Goal: Information Seeking & Learning: Learn about a topic

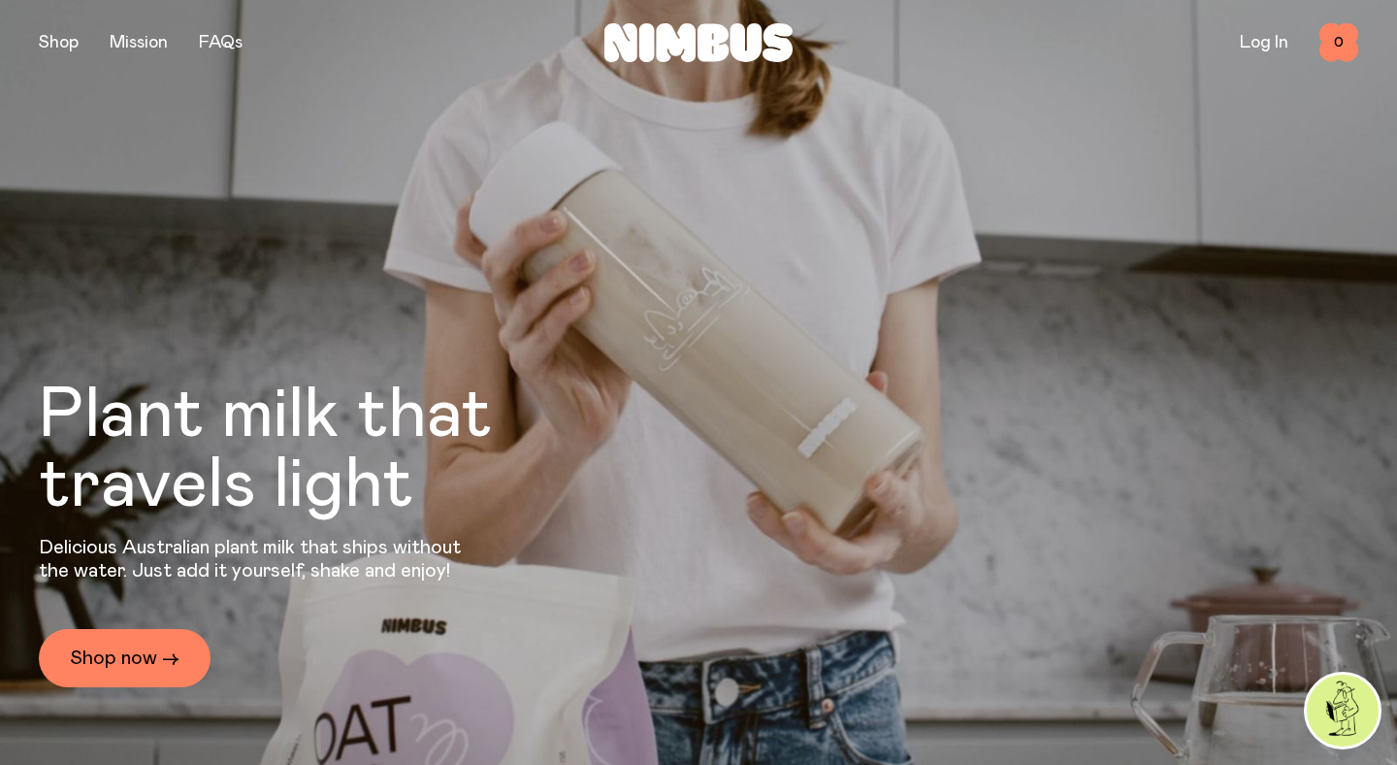
click at [217, 42] on link "FAQs" at bounding box center [221, 42] width 44 height 17
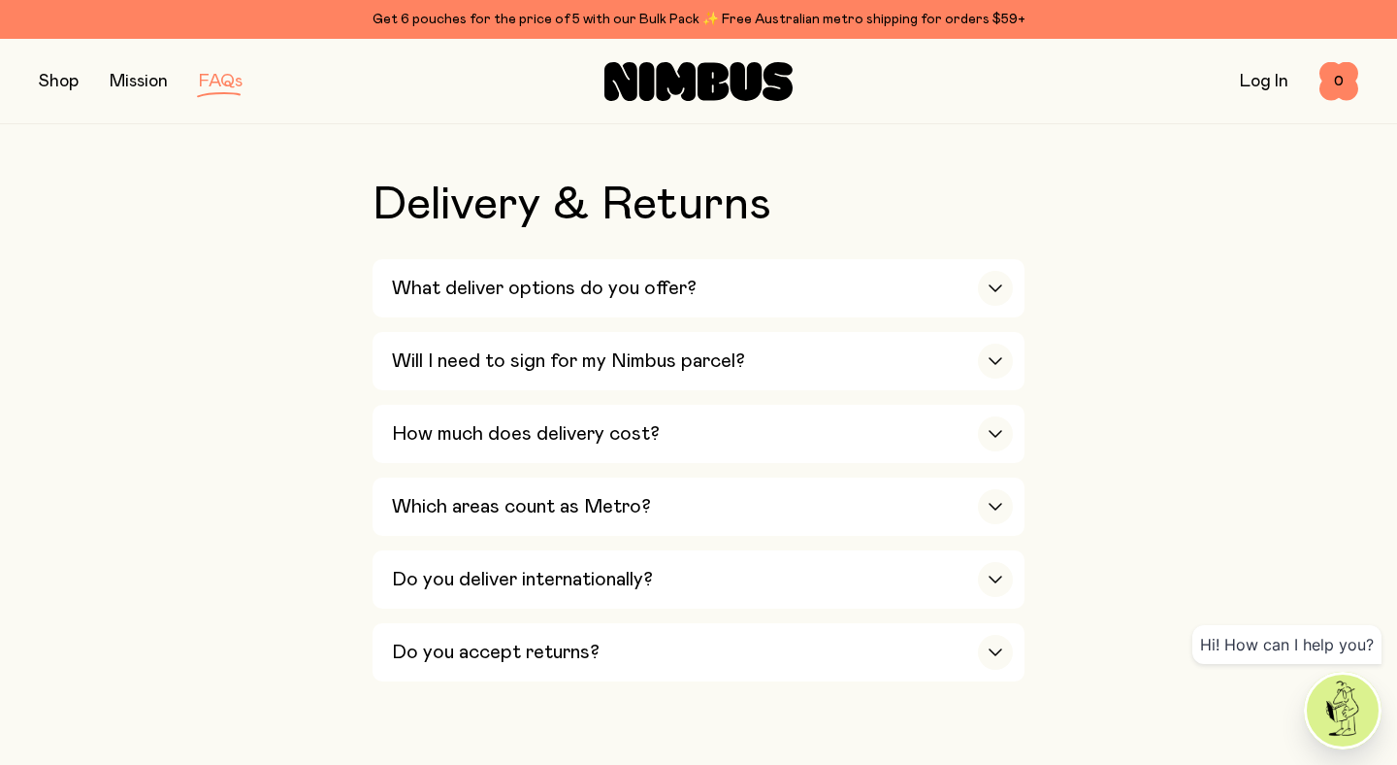
scroll to position [3178, 0]
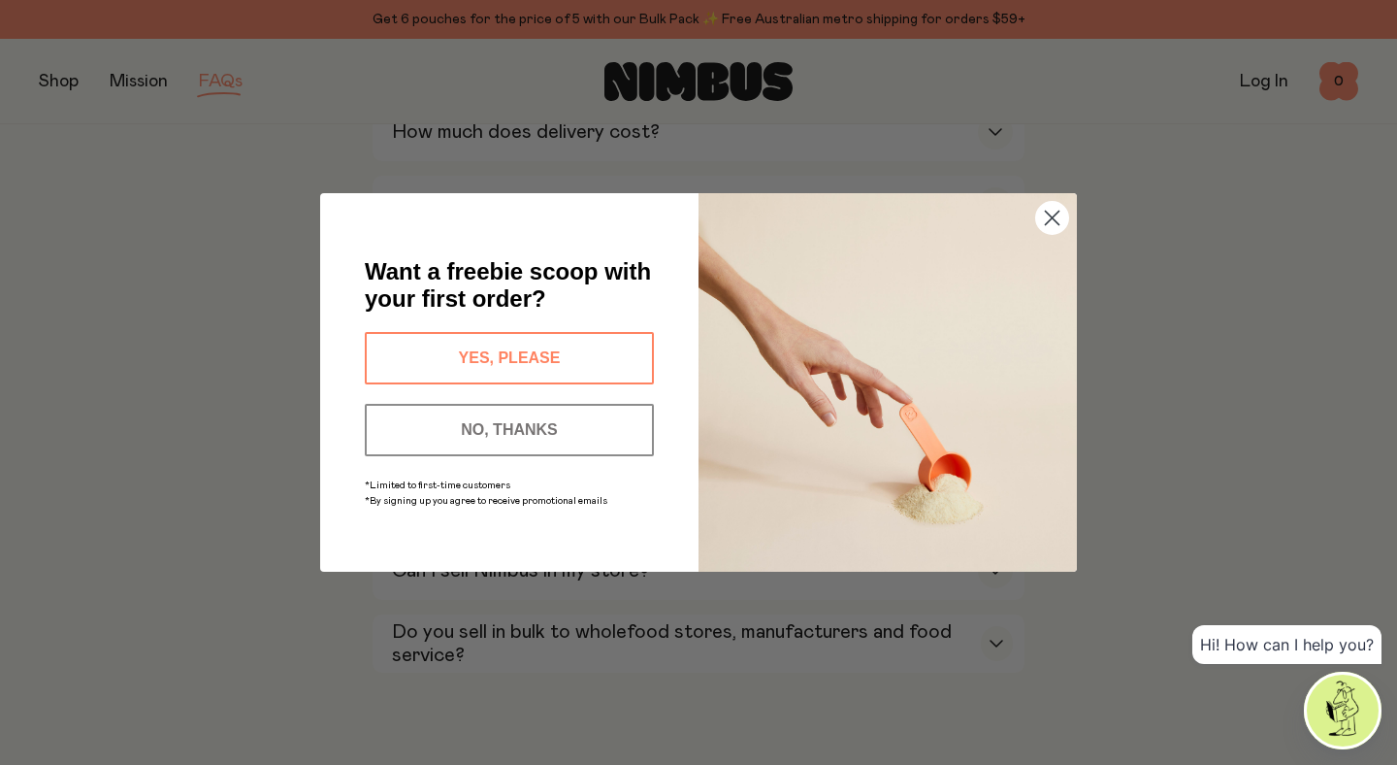
click at [1096, 184] on div "Close dialog Want a freebie scoop with your first order? YES, PLEASE NO, THANKS…" at bounding box center [698, 382] width 834 height 456
click at [1037, 232] on icon "Close dialog" at bounding box center [1052, 218] width 34 height 34
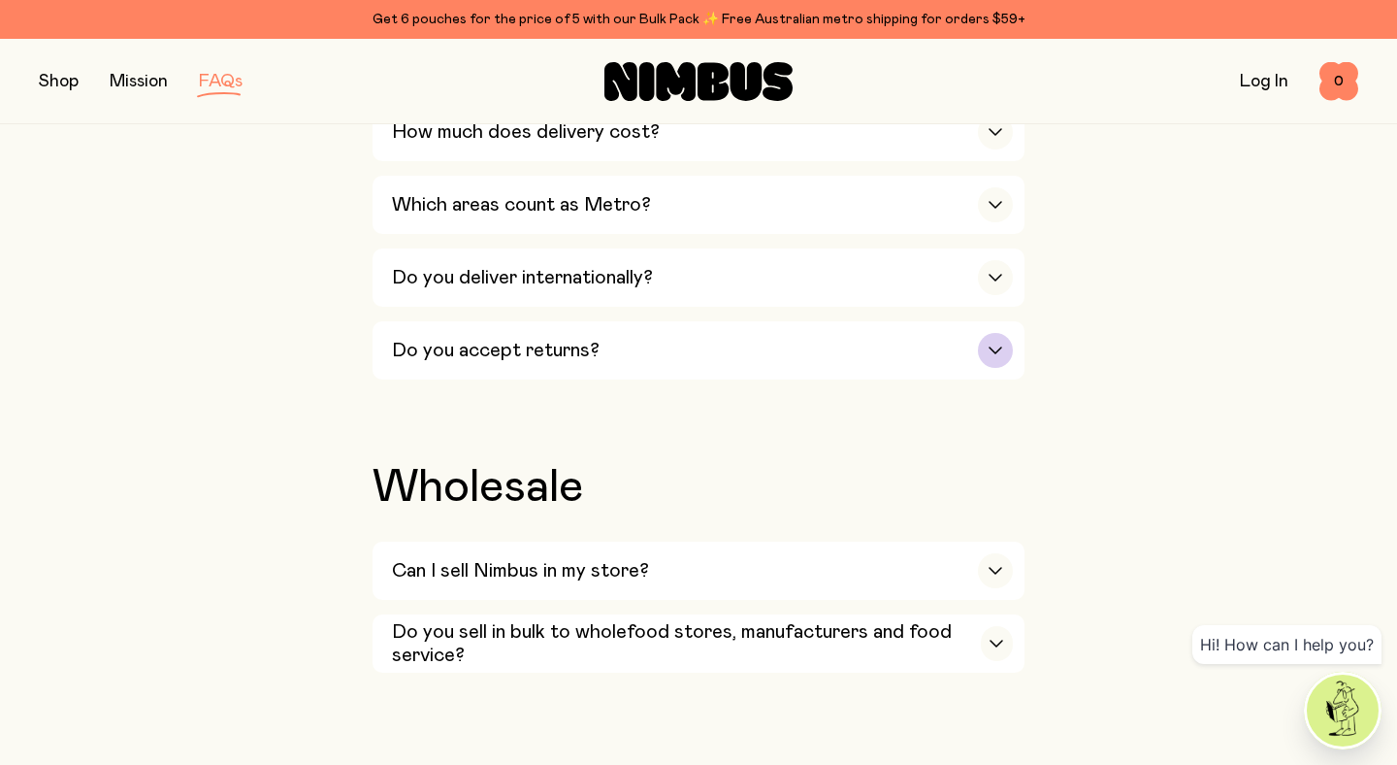
click at [568, 362] on h3 "Do you accept returns?" at bounding box center [496, 350] width 208 height 23
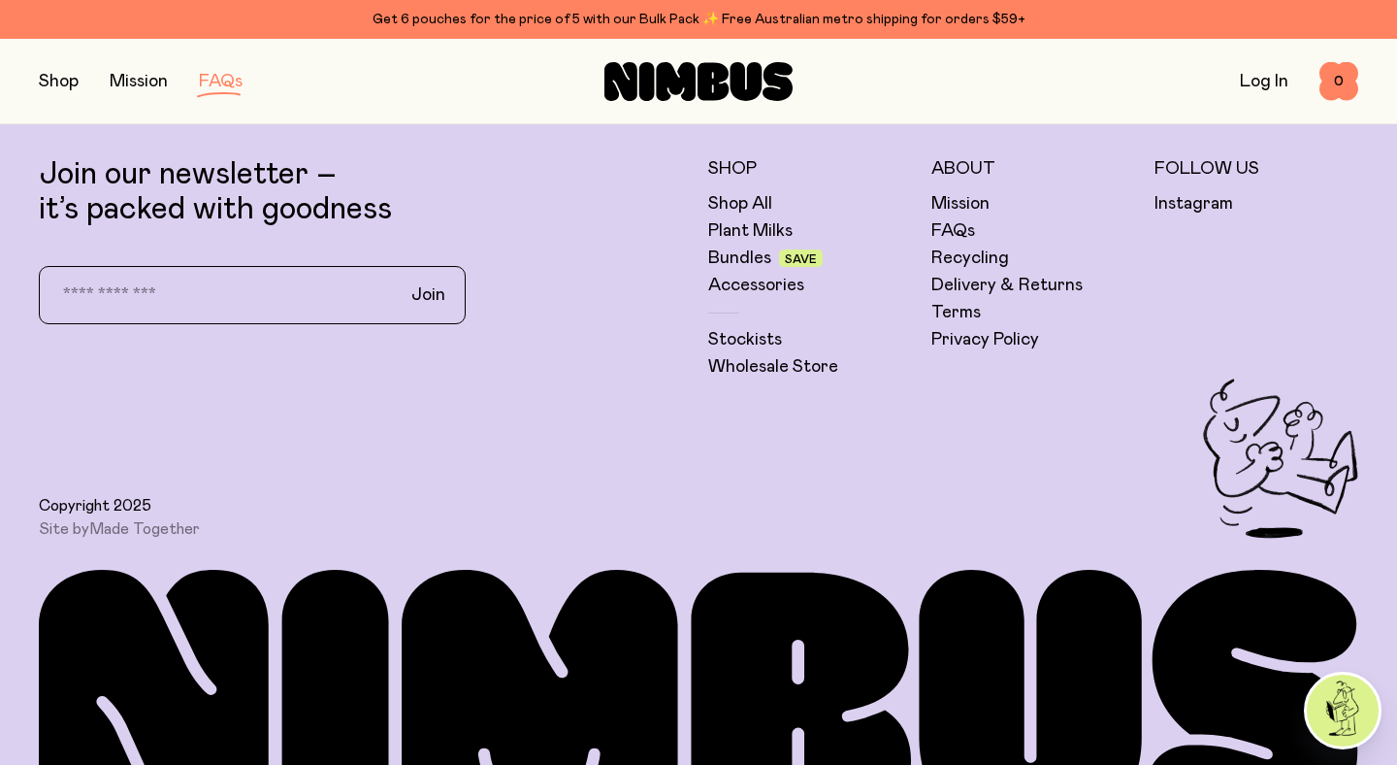
scroll to position [4074, 0]
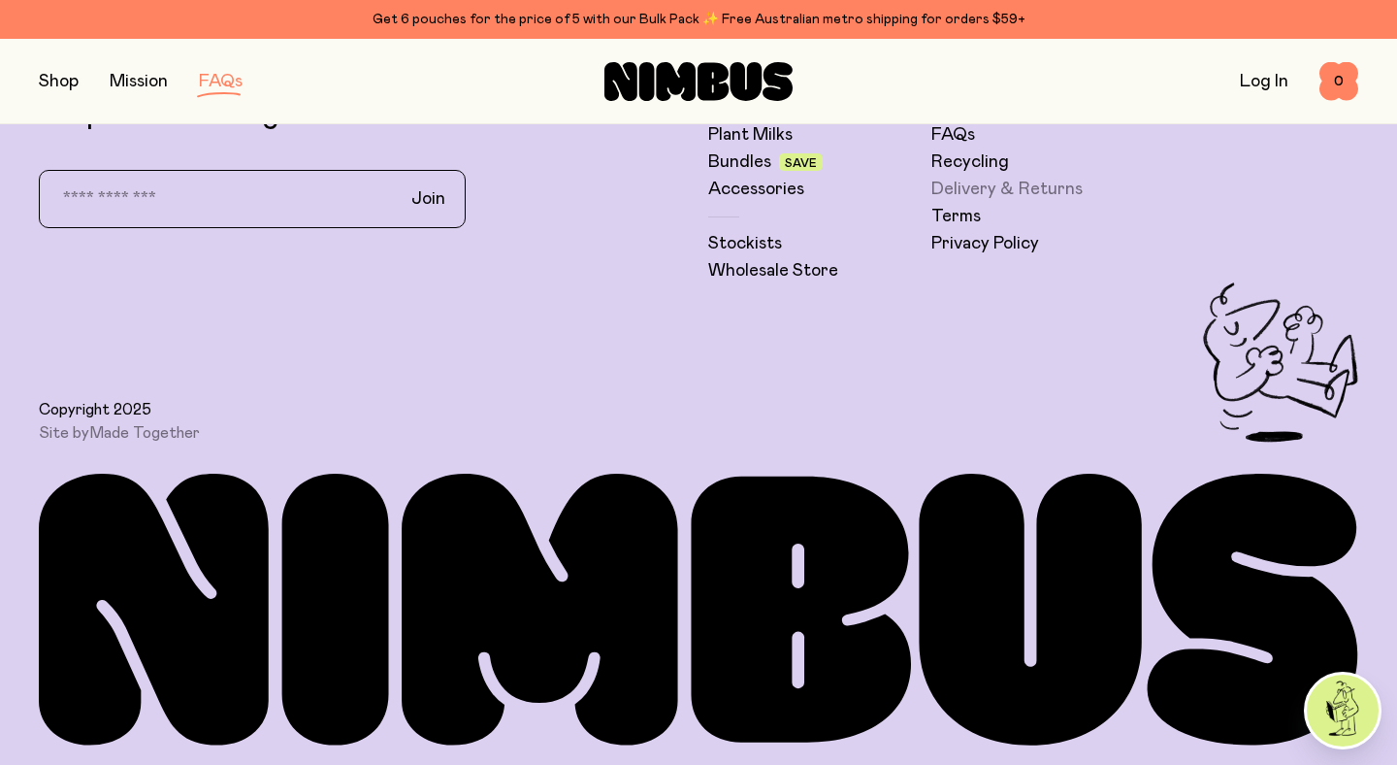
click at [994, 182] on link "Delivery & Returns" at bounding box center [1006, 189] width 151 height 23
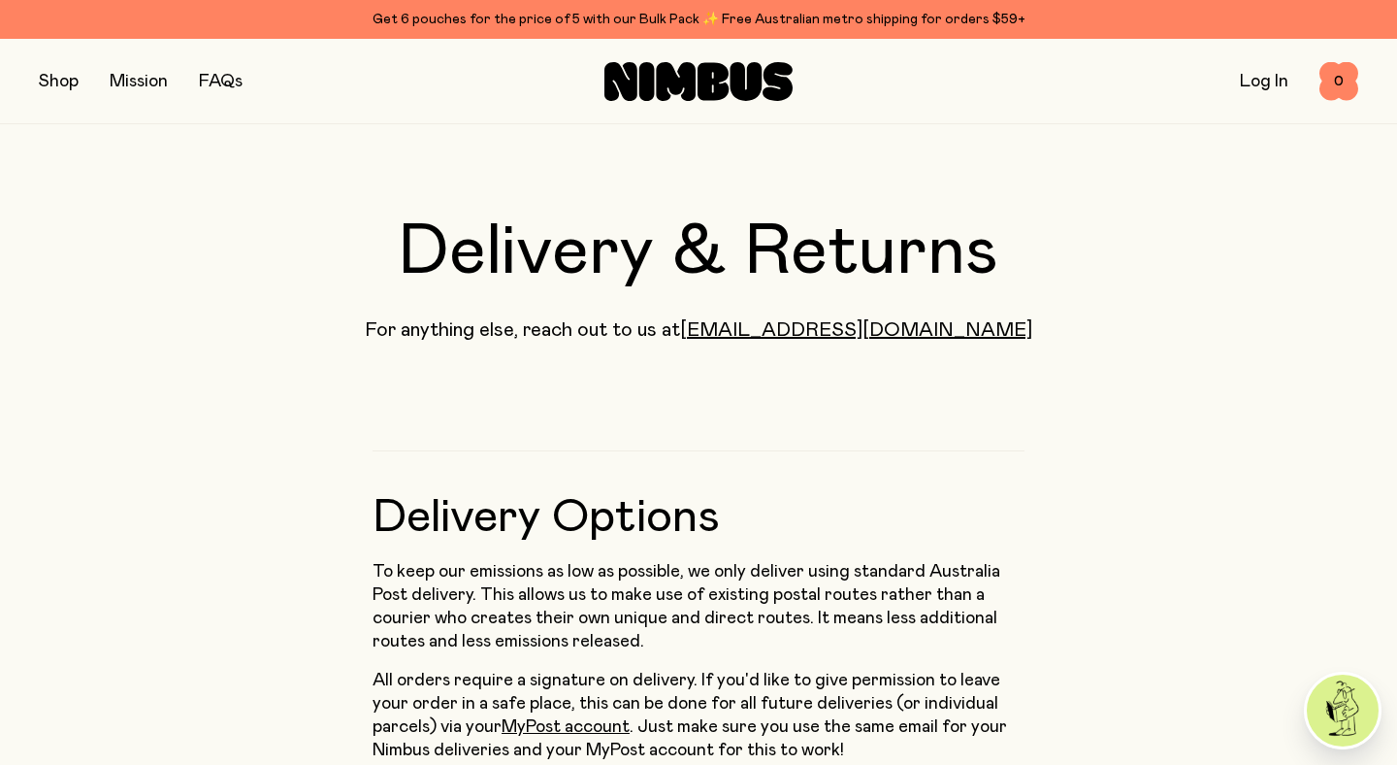
click at [236, 76] on link "FAQs" at bounding box center [221, 81] width 44 height 17
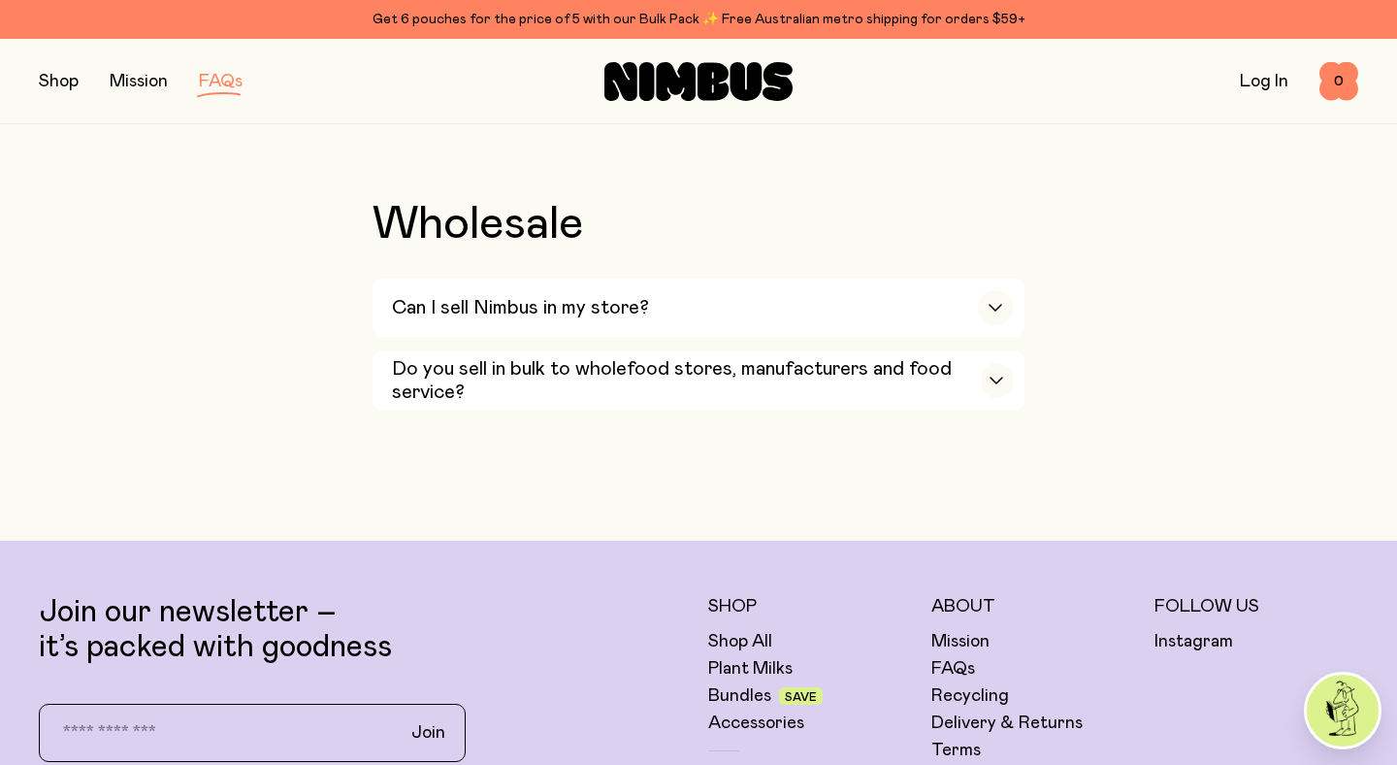
scroll to position [3440, 0]
click at [146, 88] on link "Mission" at bounding box center [139, 81] width 58 height 17
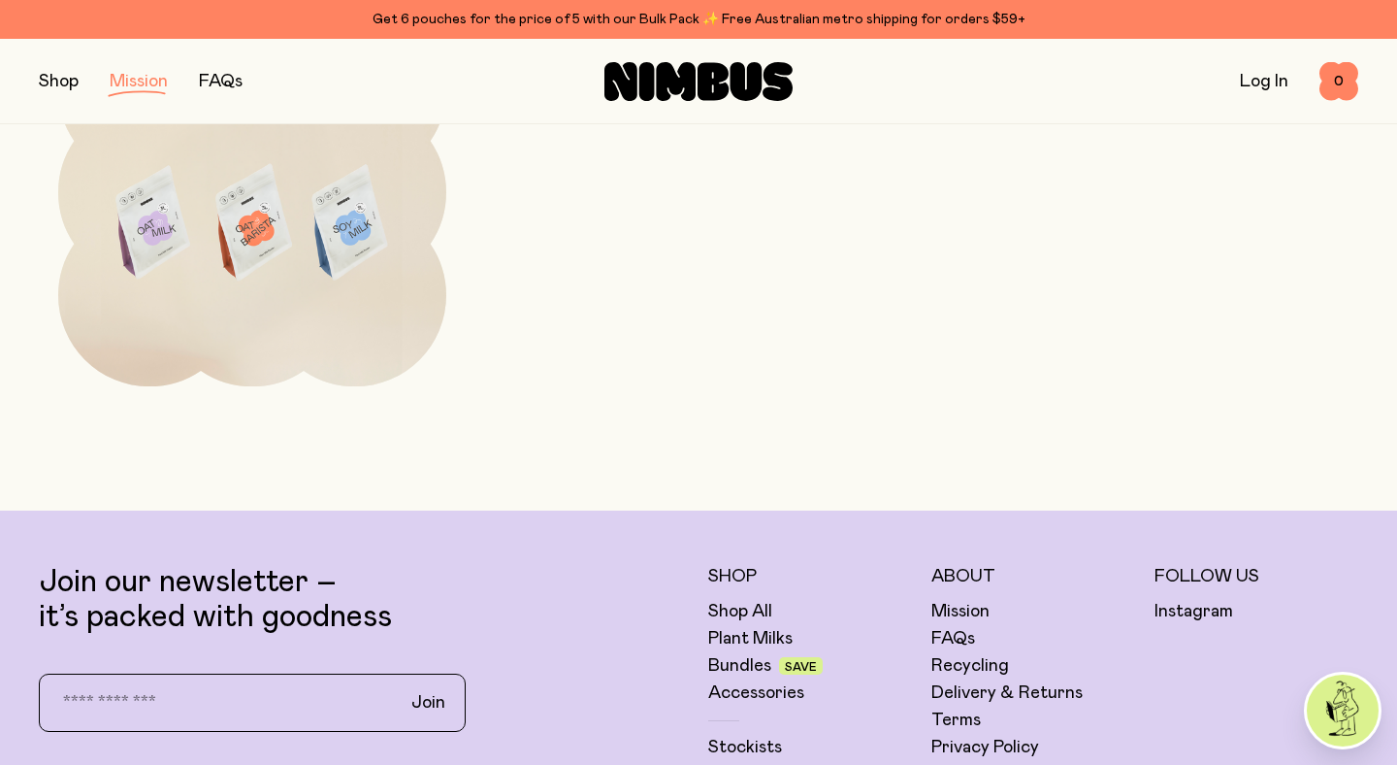
scroll to position [3921, 0]
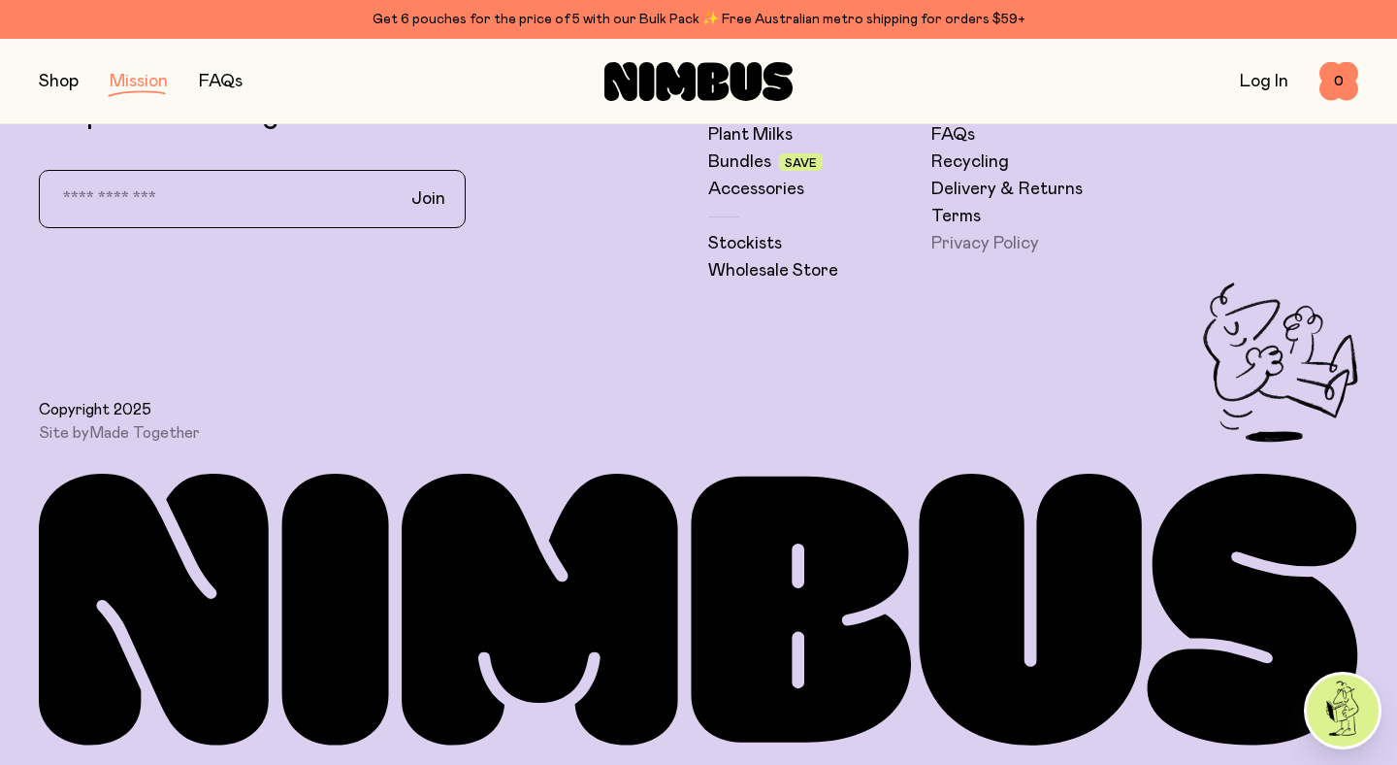
click at [1013, 246] on link "Privacy Policy" at bounding box center [985, 243] width 108 height 23
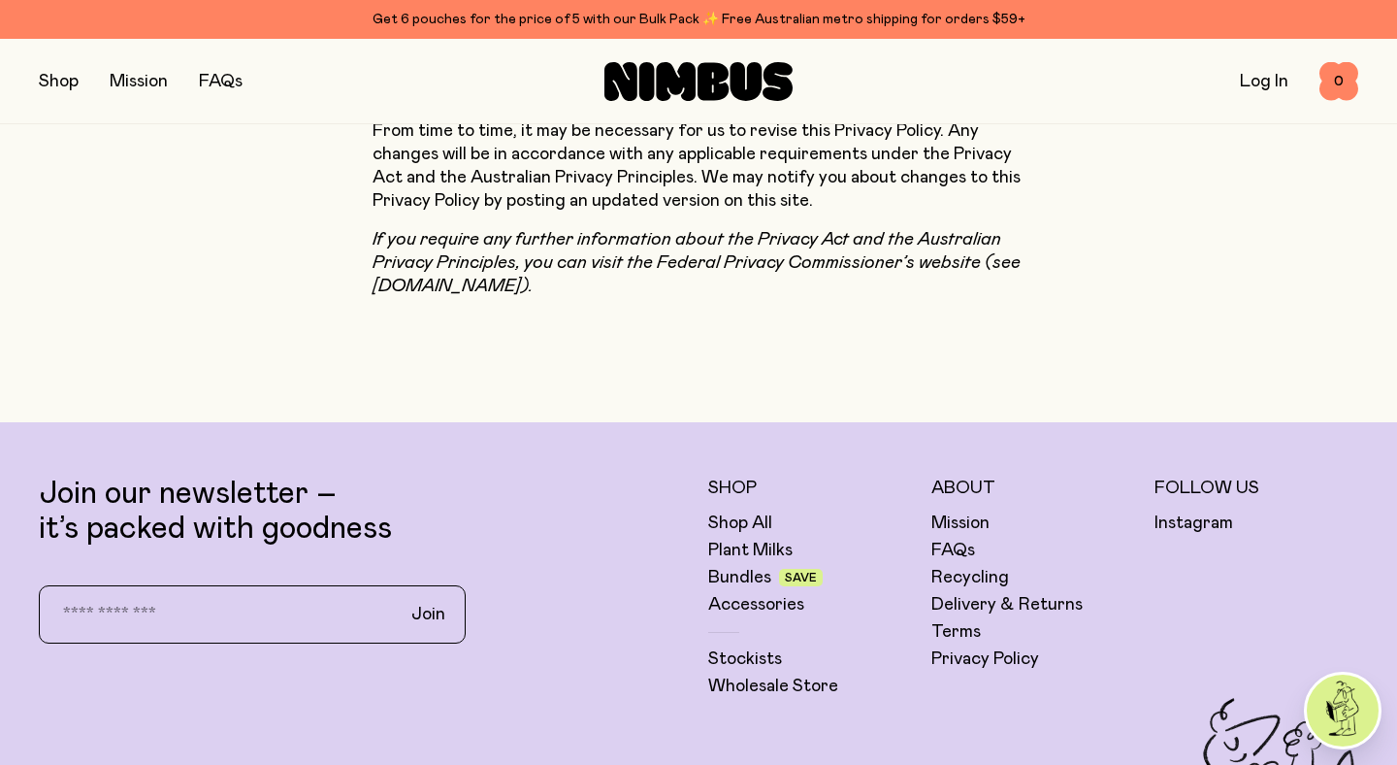
scroll to position [11061, 0]
